Goal: Transaction & Acquisition: Download file/media

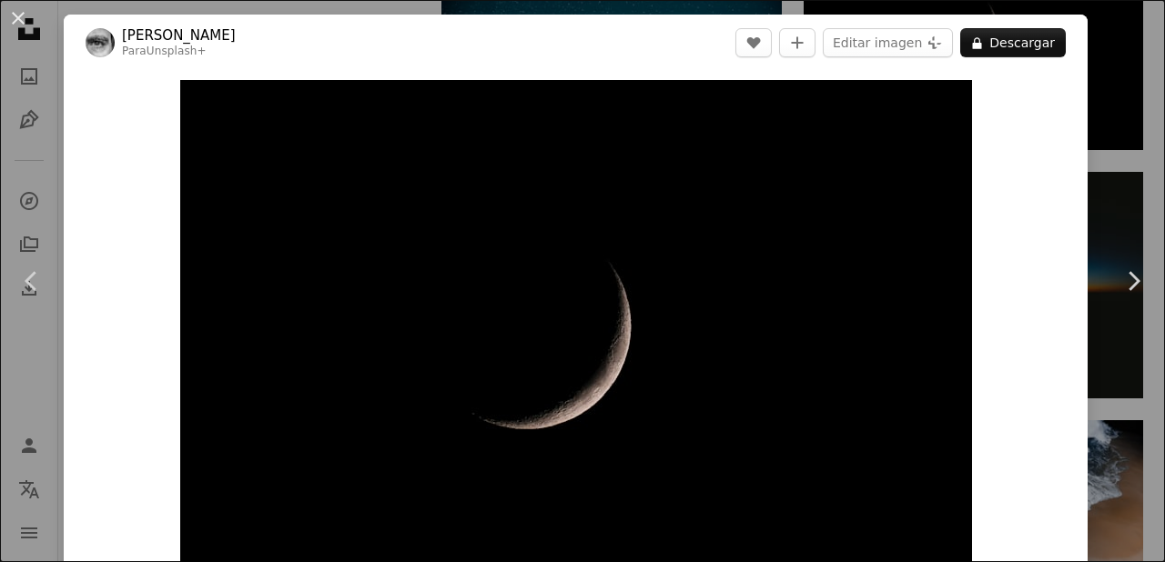
scroll to position [0, 546]
click at [1136, 156] on div "An X shape Chevron left Chevron right [PERSON_NAME] Para Unsplash+ A heart A pl…" at bounding box center [582, 281] width 1165 height 562
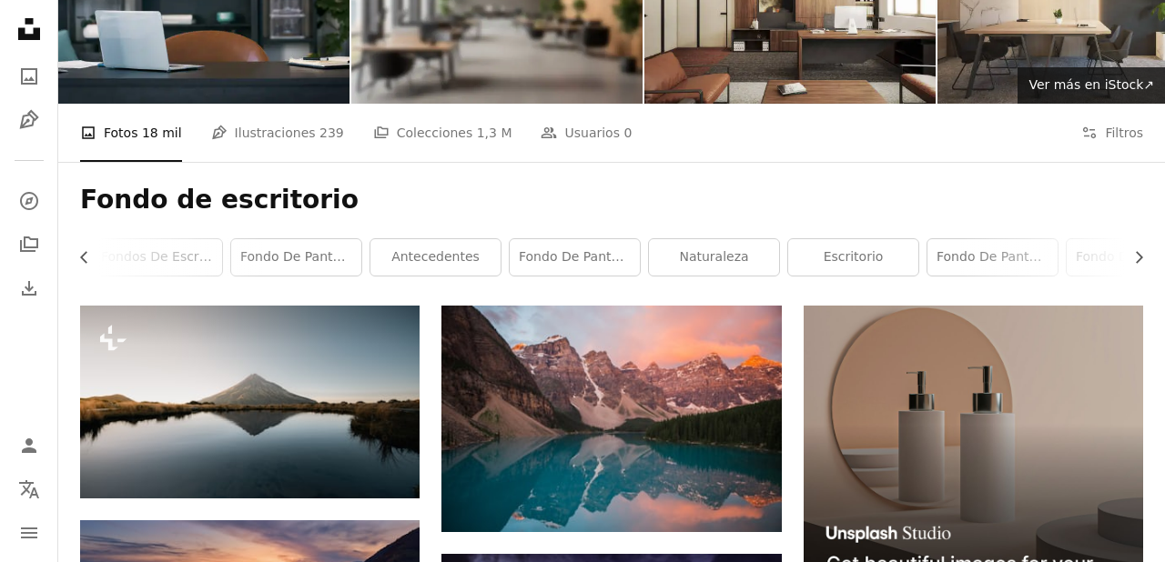
scroll to position [149, 0]
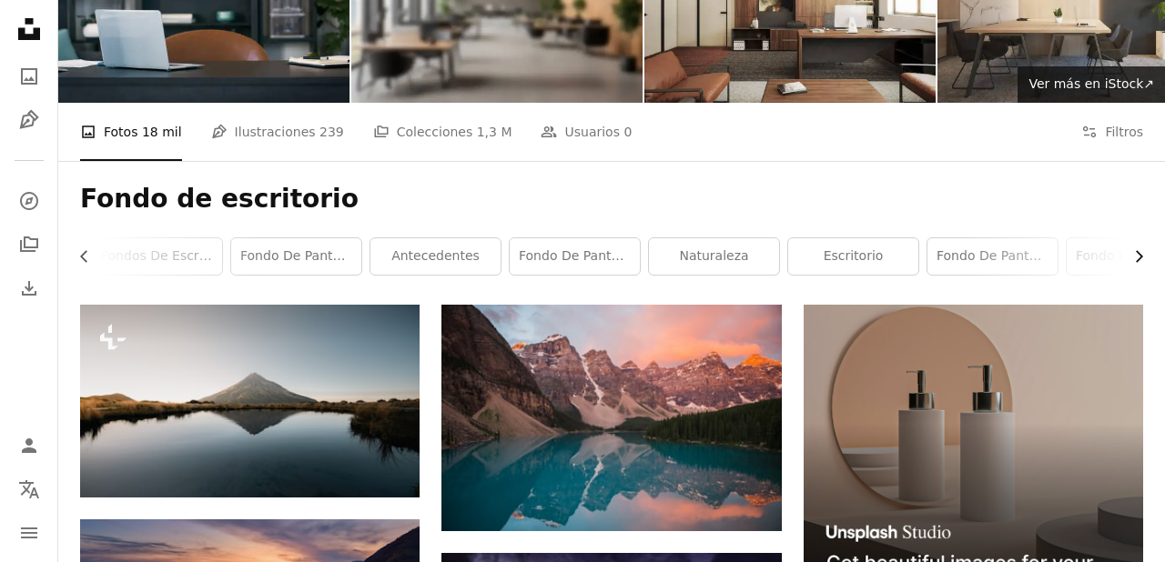
click at [1131, 249] on icon "Chevron right" at bounding box center [1139, 257] width 18 height 18
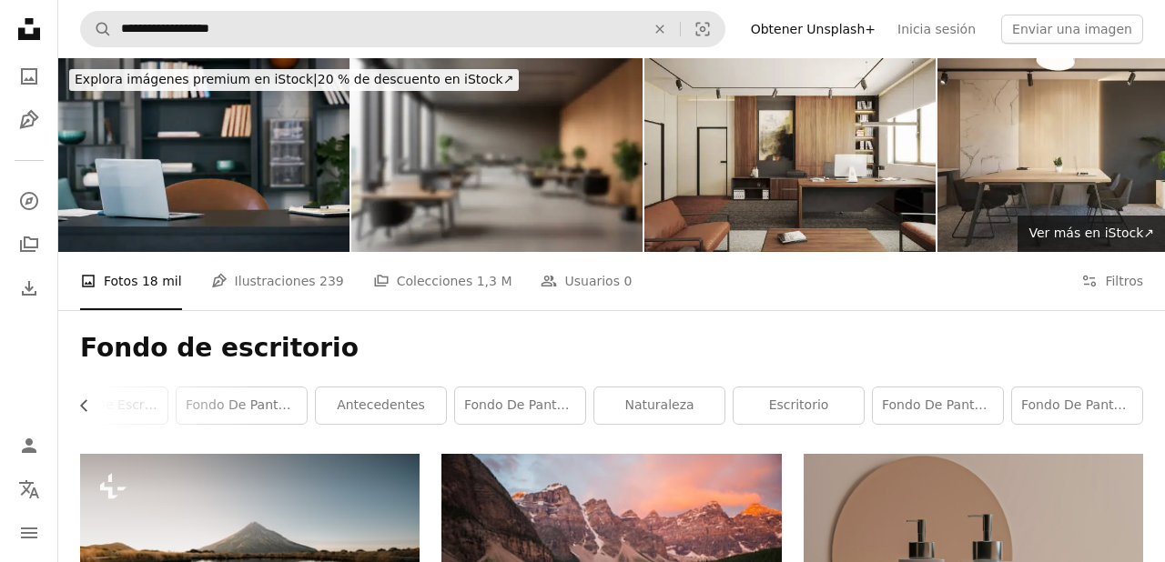
scroll to position [0, 0]
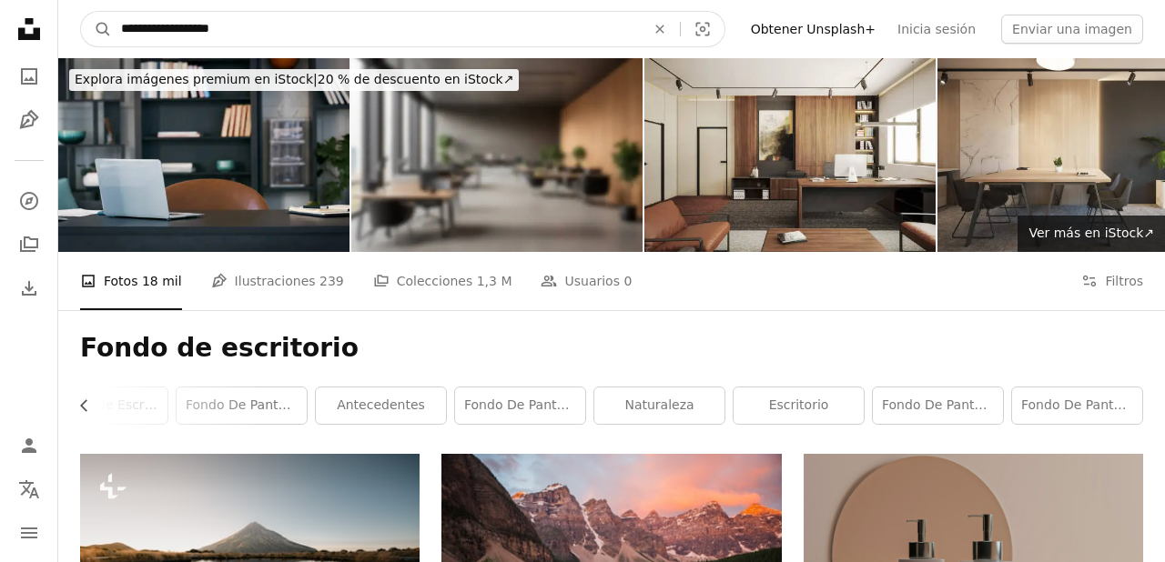
click at [486, 38] on input "**********" at bounding box center [376, 29] width 528 height 35
drag, startPoint x: 486, startPoint y: 38, endPoint x: 0, endPoint y: 25, distance: 486.2
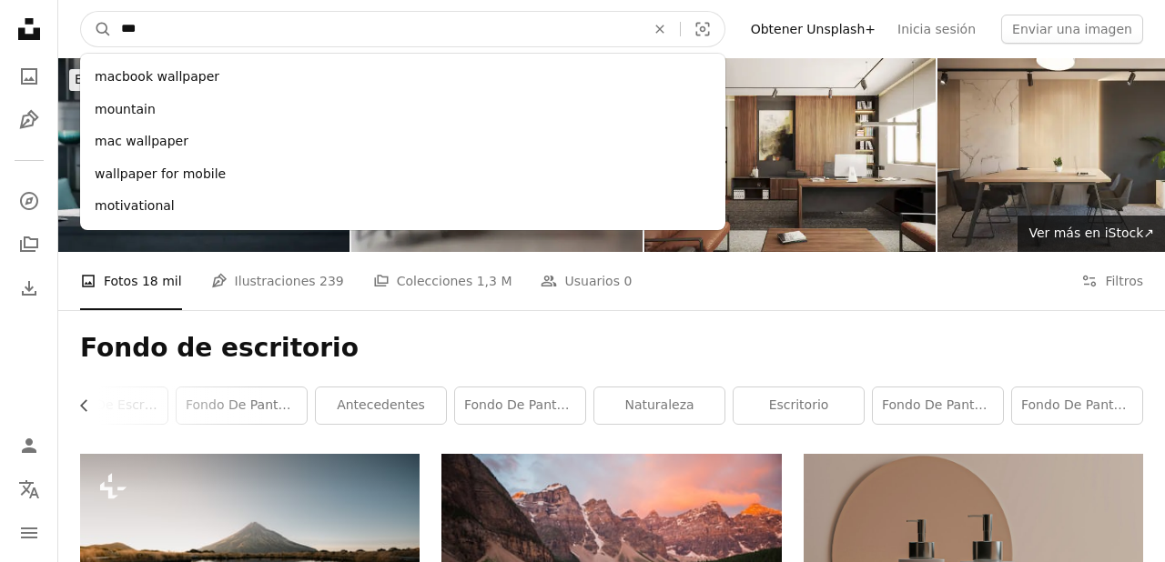
type input "****"
click at [96, 29] on button "A magnifying glass" at bounding box center [96, 29] width 31 height 35
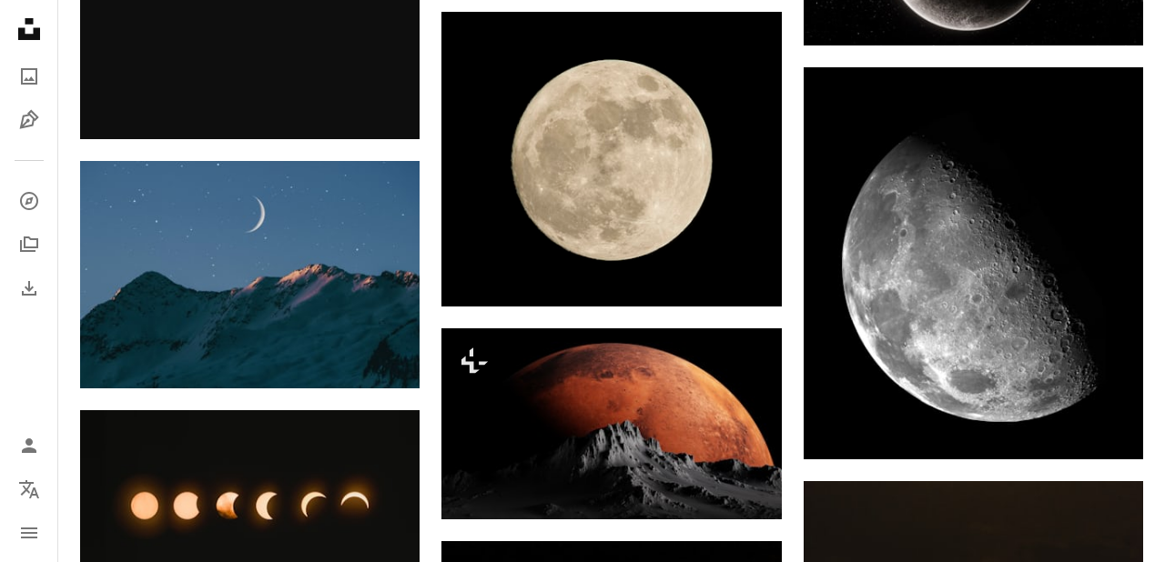
scroll to position [1074, 0]
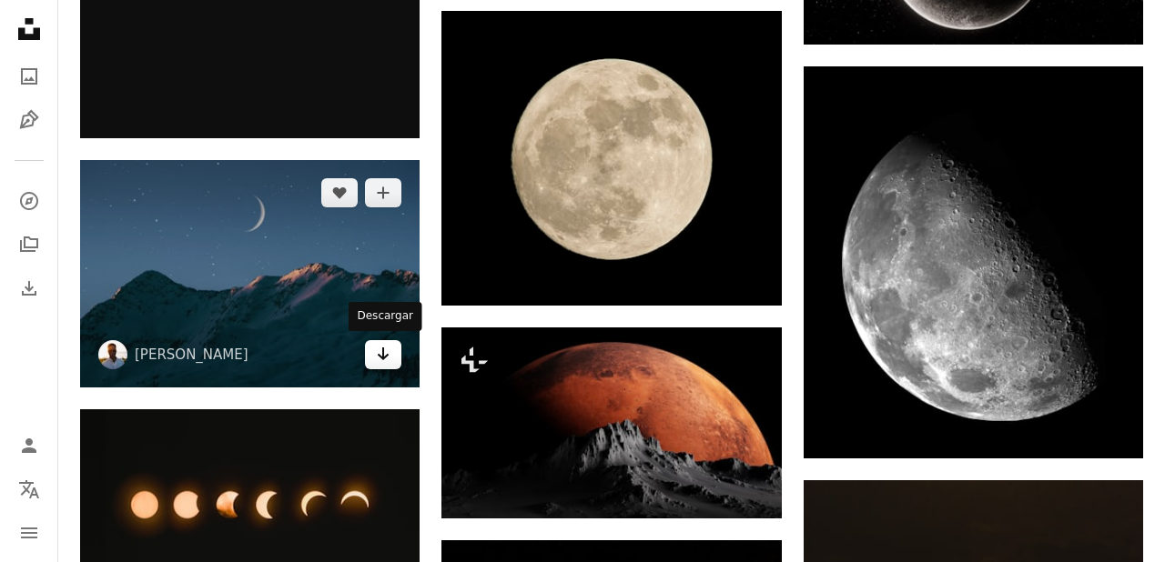
click at [388, 360] on icon "Arrow pointing down" at bounding box center [383, 354] width 15 height 22
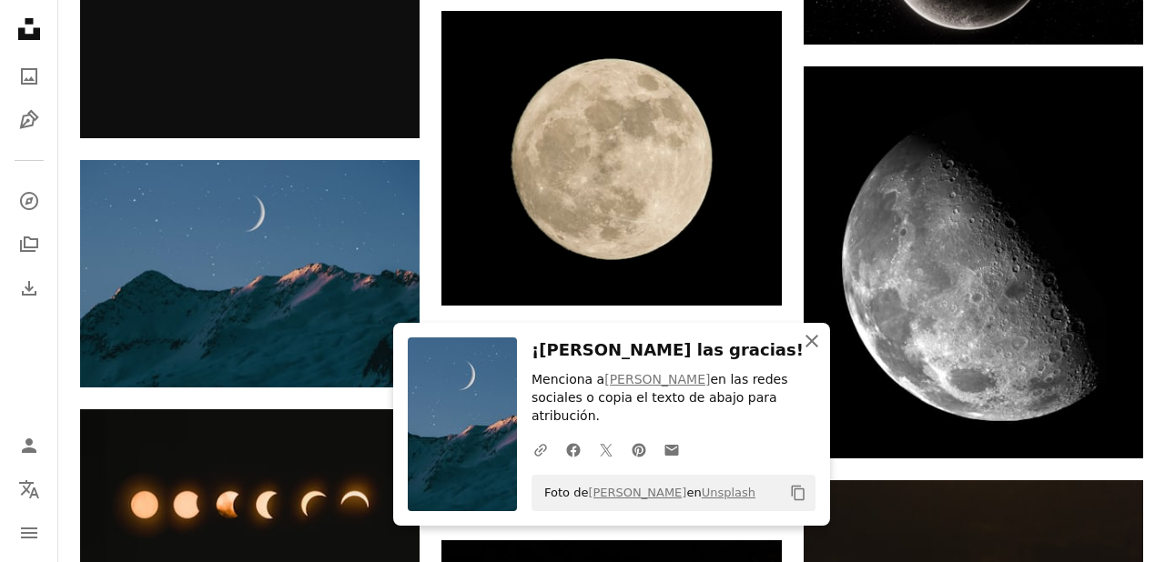
click at [814, 344] on icon "button" at bounding box center [812, 341] width 13 height 13
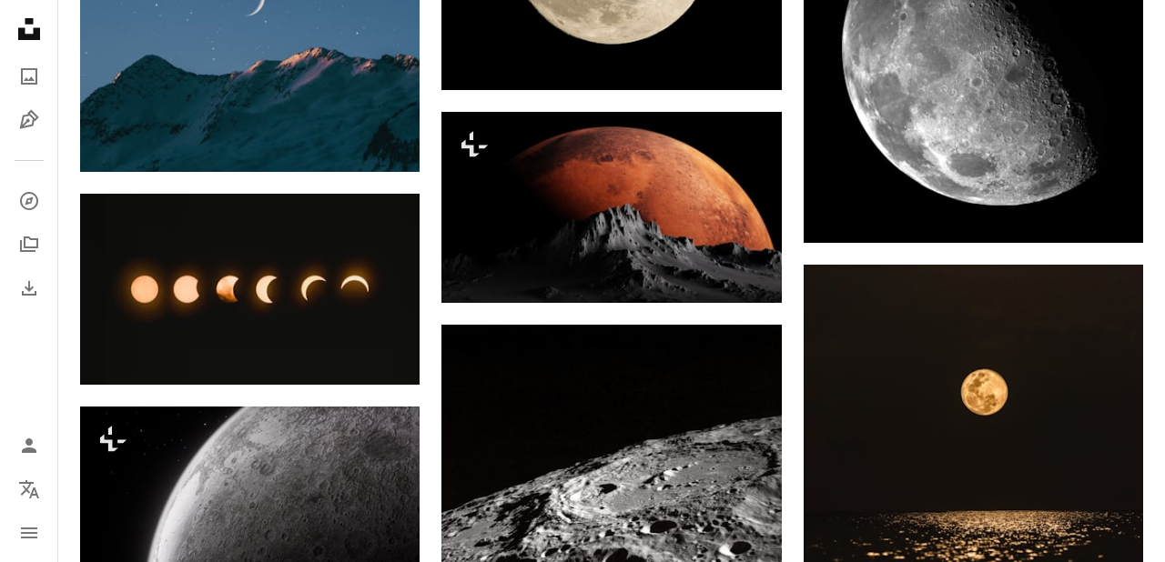
scroll to position [1475, 0]
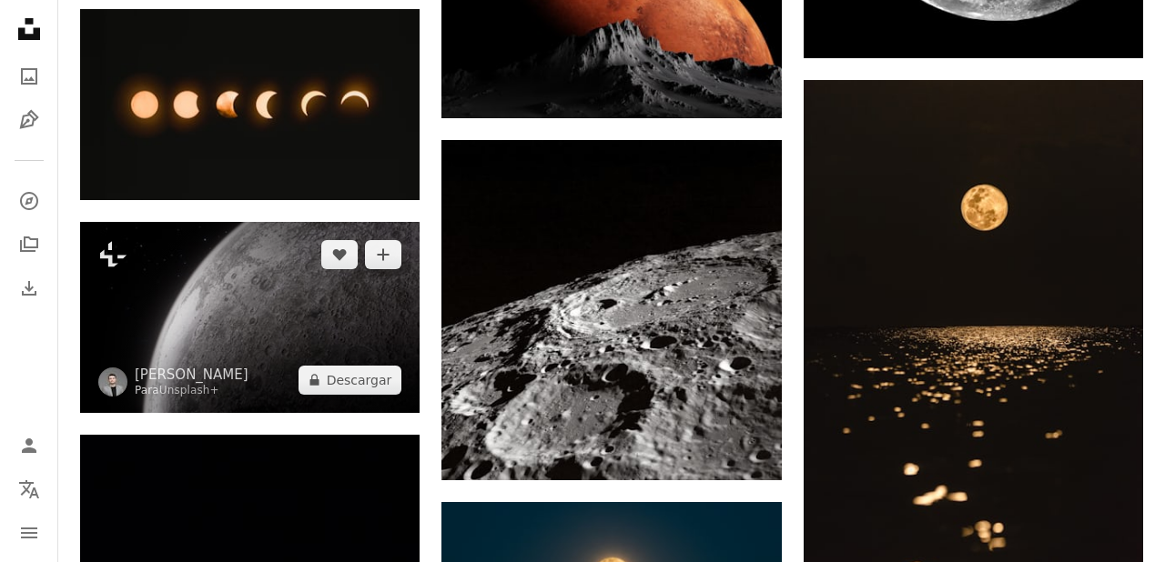
click at [260, 302] on img at bounding box center [250, 317] width 340 height 191
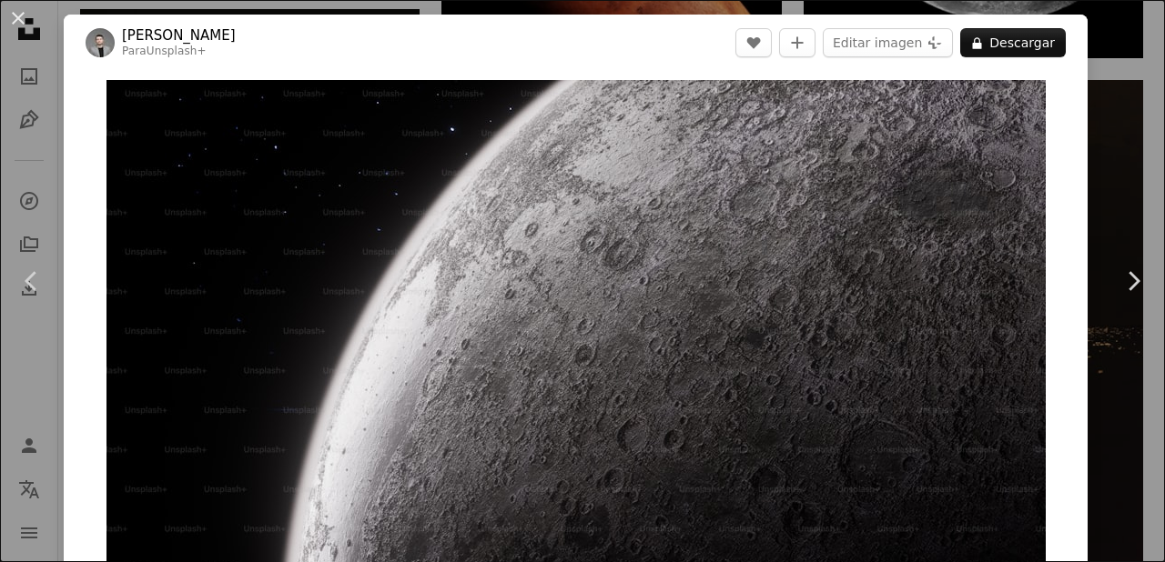
click at [1117, 92] on div "An X shape Chevron left Chevron right [PERSON_NAME] Para Unsplash+ A heart A pl…" at bounding box center [582, 281] width 1165 height 562
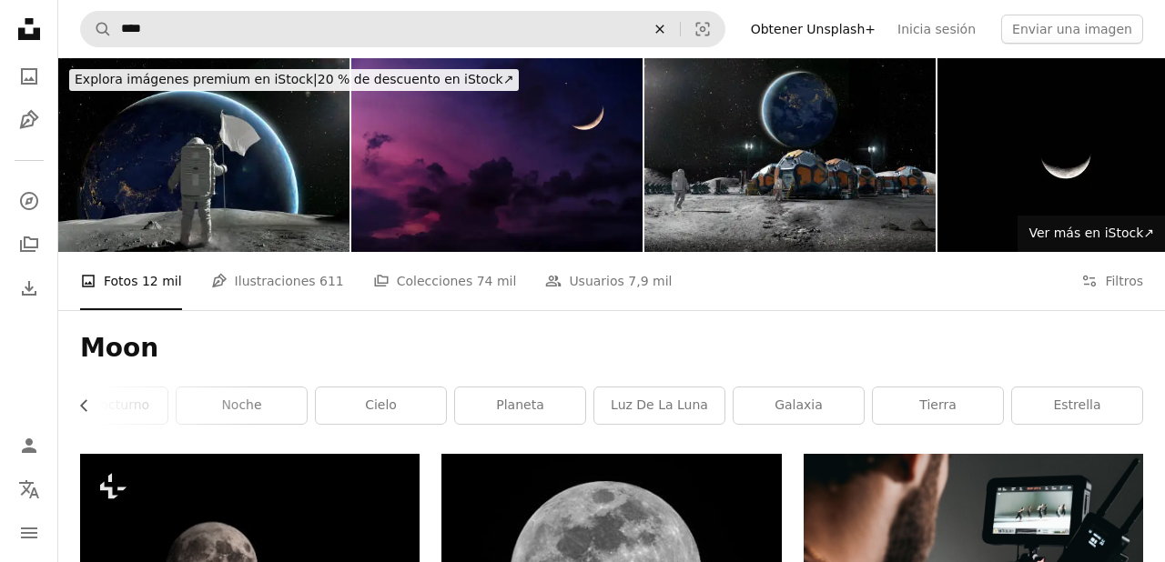
click at [680, 20] on button "An X shape" at bounding box center [660, 29] width 40 height 35
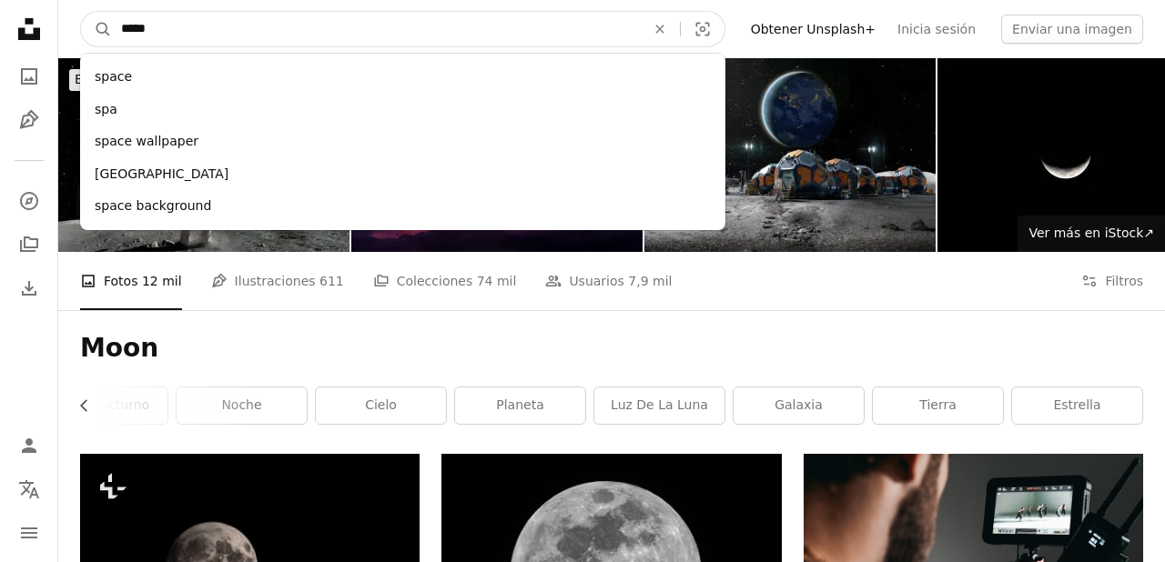
type input "*****"
click at [96, 29] on button "A magnifying glass" at bounding box center [96, 29] width 31 height 35
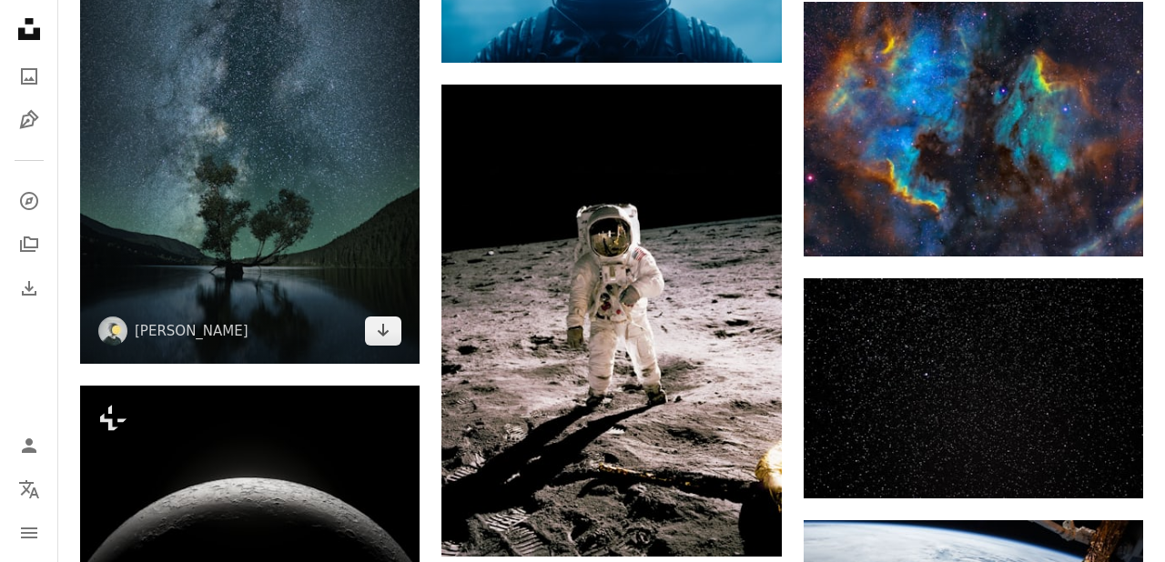
scroll to position [1544, 0]
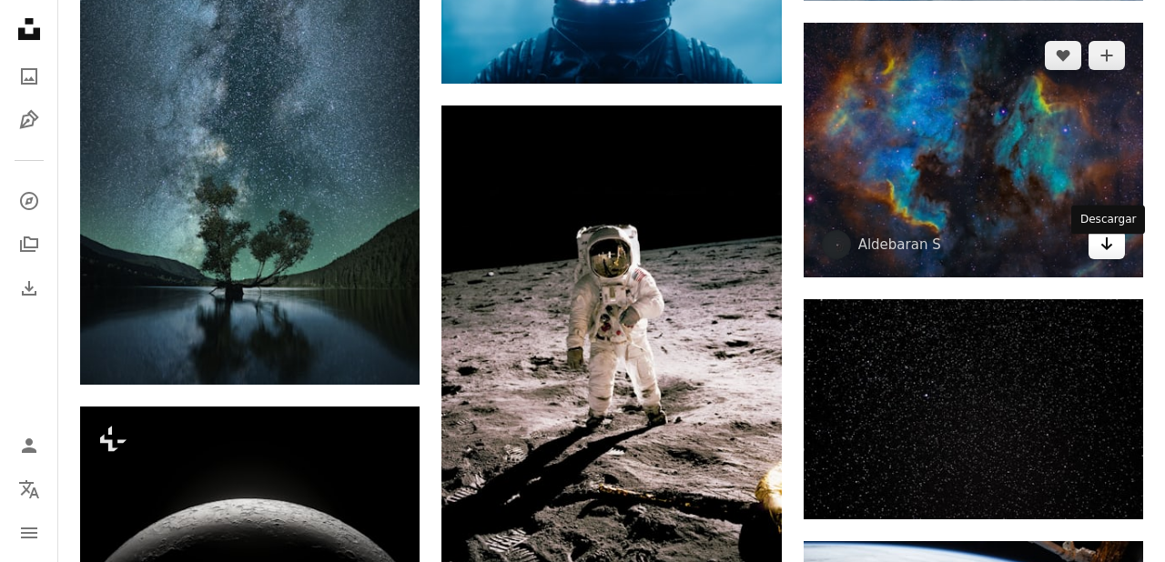
click at [1108, 249] on icon "Arrow pointing down" at bounding box center [1107, 244] width 15 height 22
